Goal: Find specific fact: Find specific fact

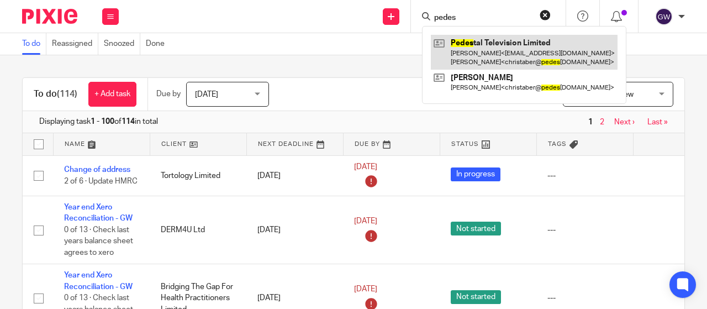
type input "pedes"
click at [507, 63] on link at bounding box center [524, 52] width 187 height 34
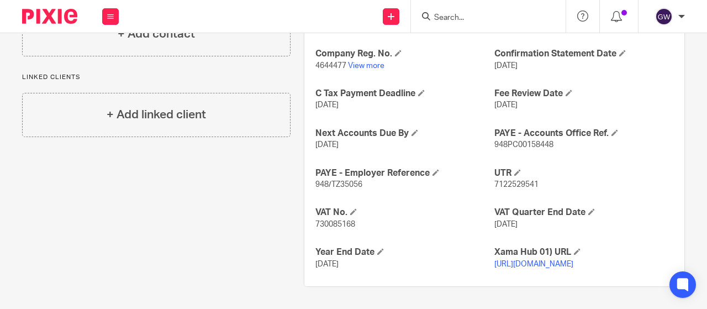
scroll to position [315, 0]
click at [336, 220] on span "730085168" at bounding box center [335, 224] width 40 height 8
copy span "730085168"
